Goal: Navigation & Orientation: Find specific page/section

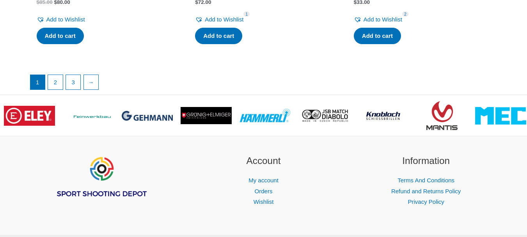
scroll to position [1645, 0]
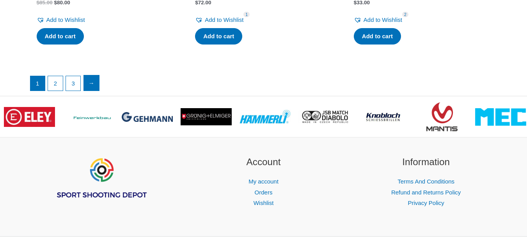
click at [92, 91] on link "→" at bounding box center [92, 83] width 16 height 16
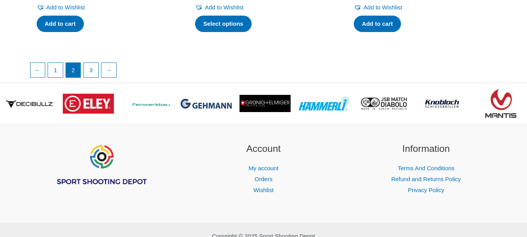
scroll to position [1444, 0]
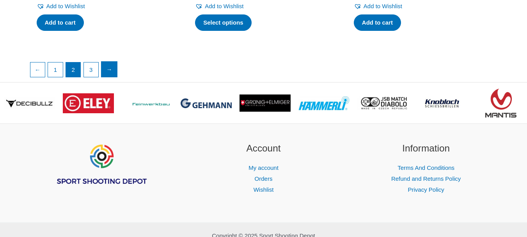
click at [111, 77] on link "→" at bounding box center [109, 70] width 16 height 16
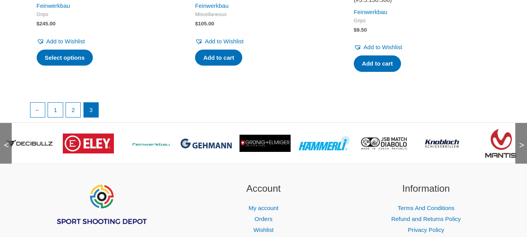
scroll to position [1517, 0]
